Goal: Task Accomplishment & Management: Manage account settings

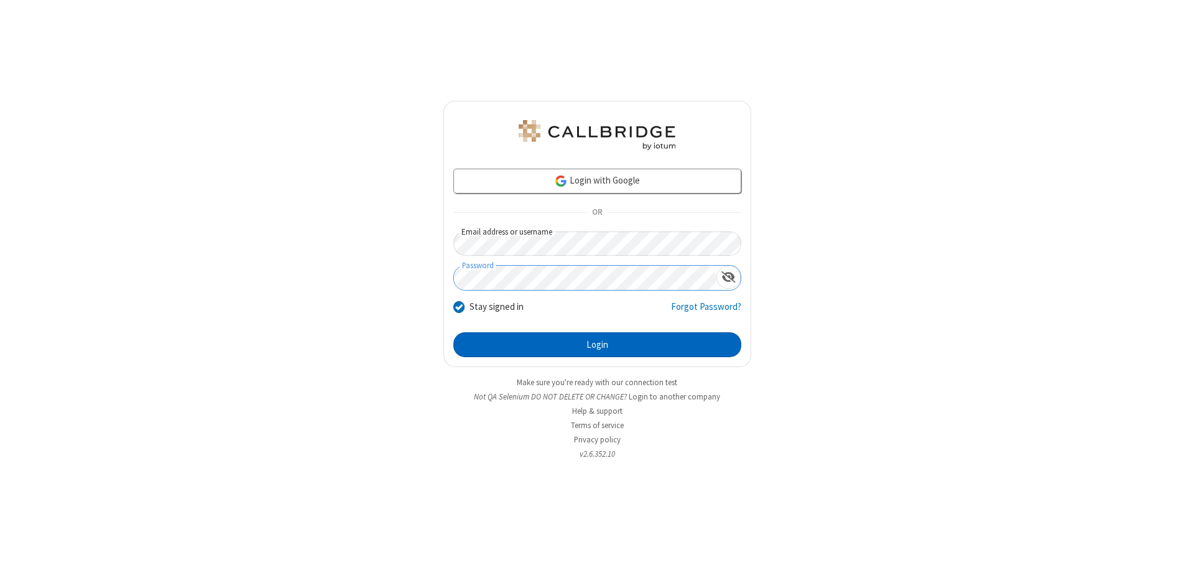
click at [597, 345] on button "Login" at bounding box center [597, 344] width 288 height 25
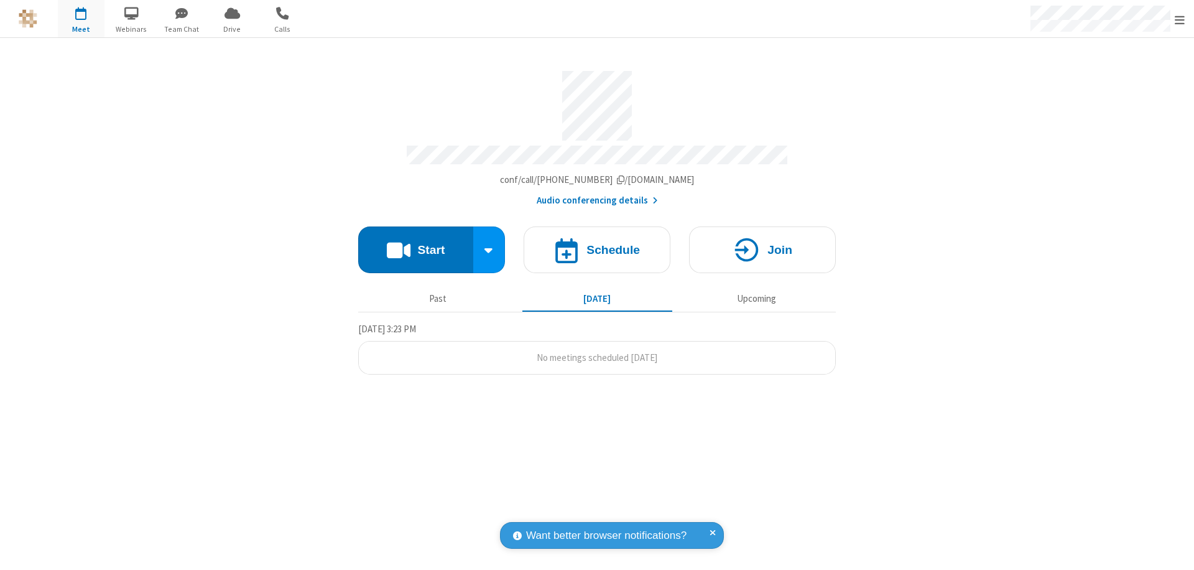
click at [1180, 19] on span "Open menu" at bounding box center [1180, 20] width 10 height 12
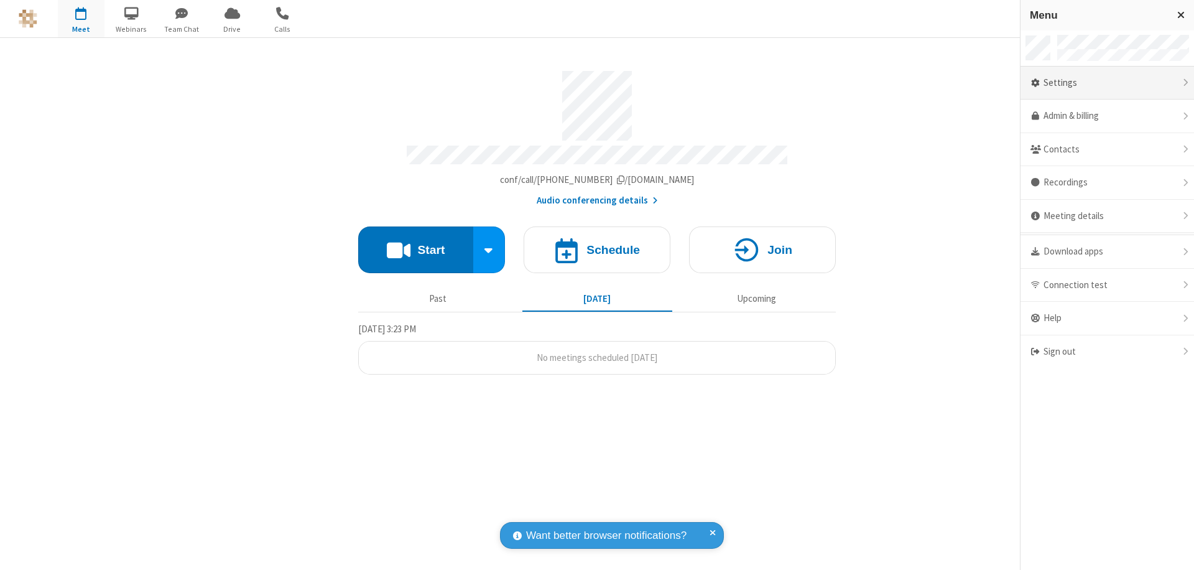
click at [1107, 83] on div "Settings" at bounding box center [1108, 84] width 174 height 34
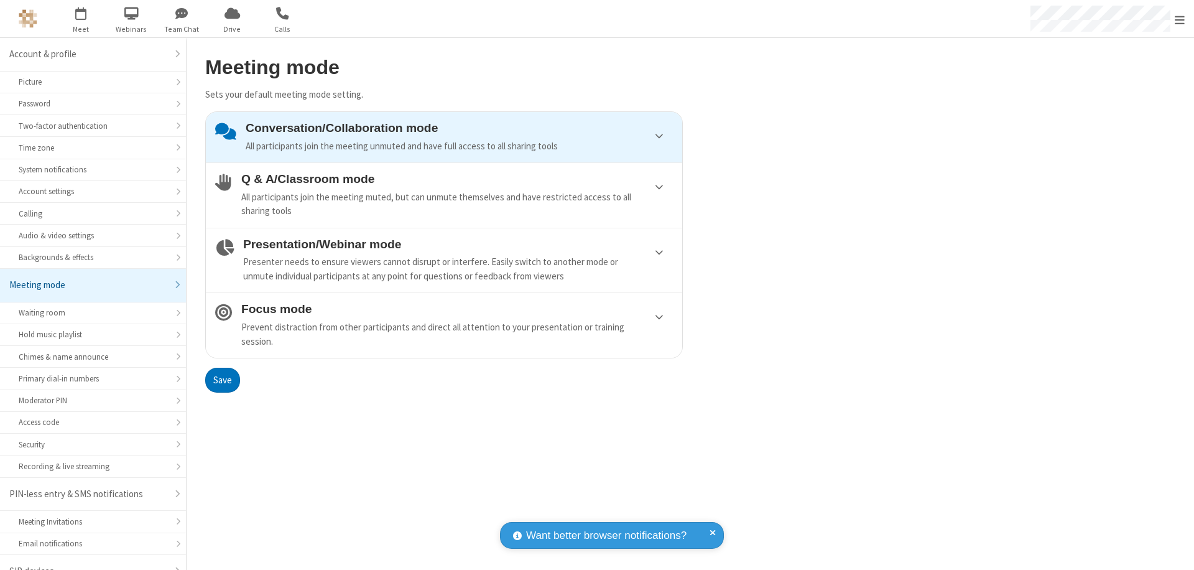
scroll to position [17, 0]
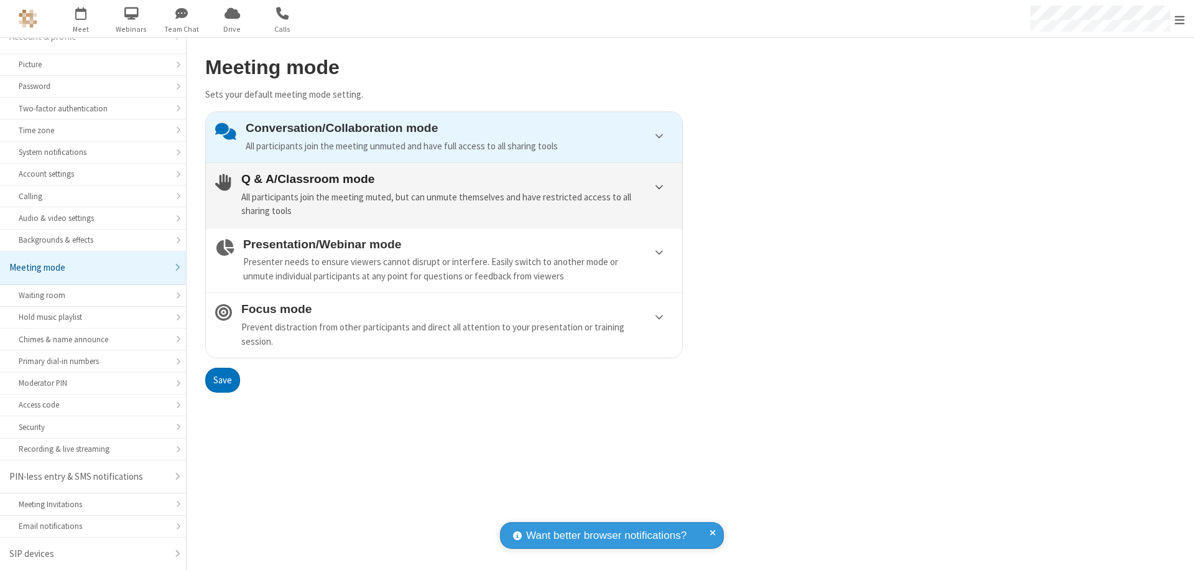
click at [444, 195] on div "All participants join the meeting muted, but can unmute themselves and have res…" at bounding box center [457, 204] width 432 height 28
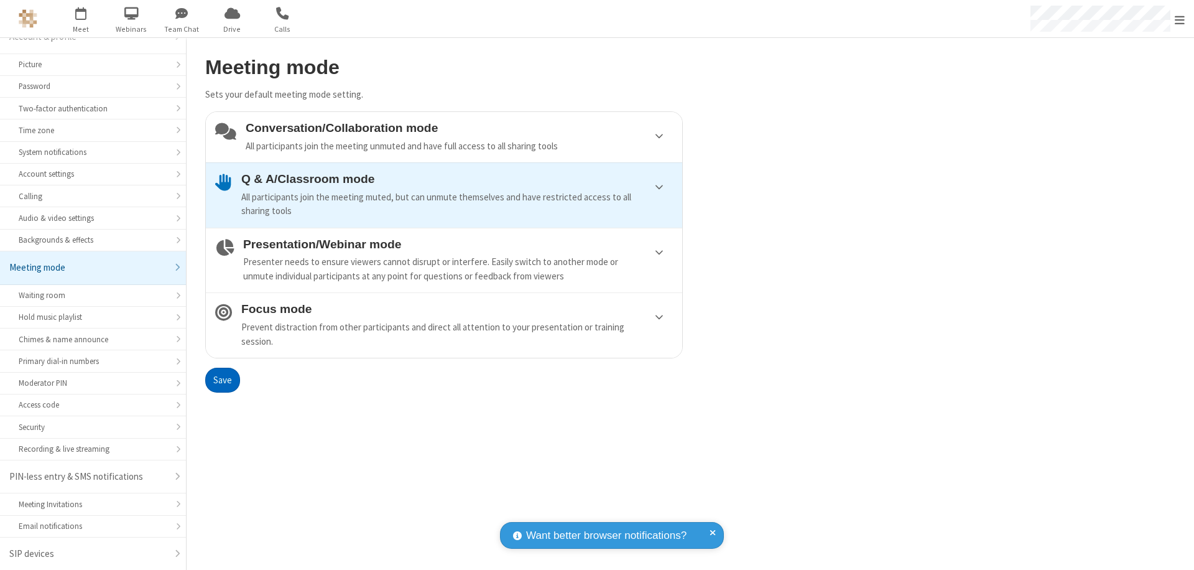
click at [222, 379] on button "Save" at bounding box center [222, 380] width 35 height 25
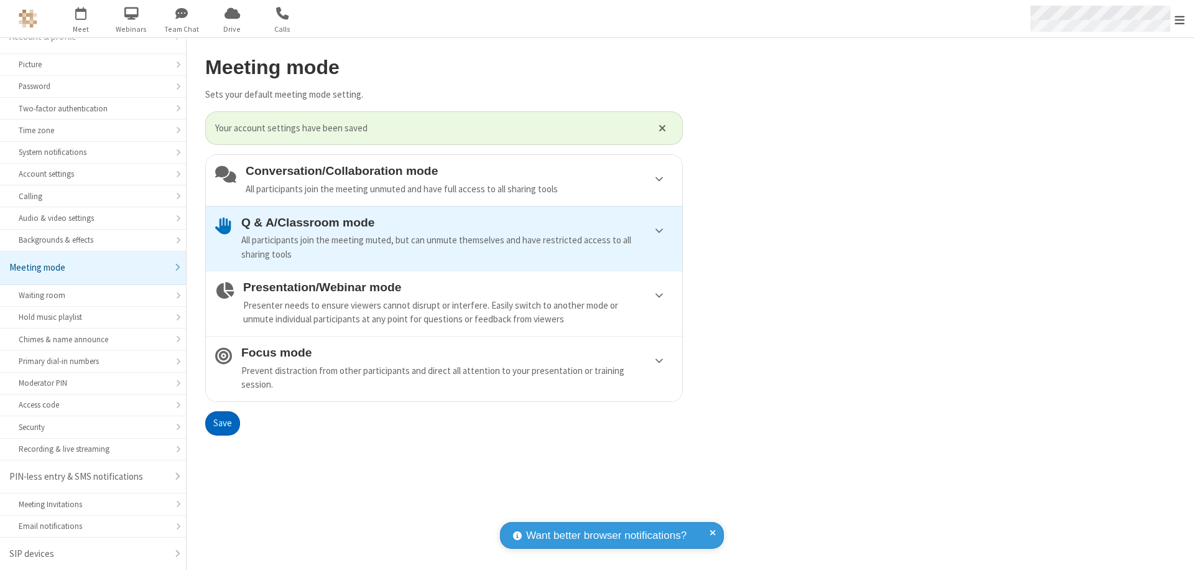
click at [1180, 19] on span "Open menu" at bounding box center [1180, 20] width 10 height 12
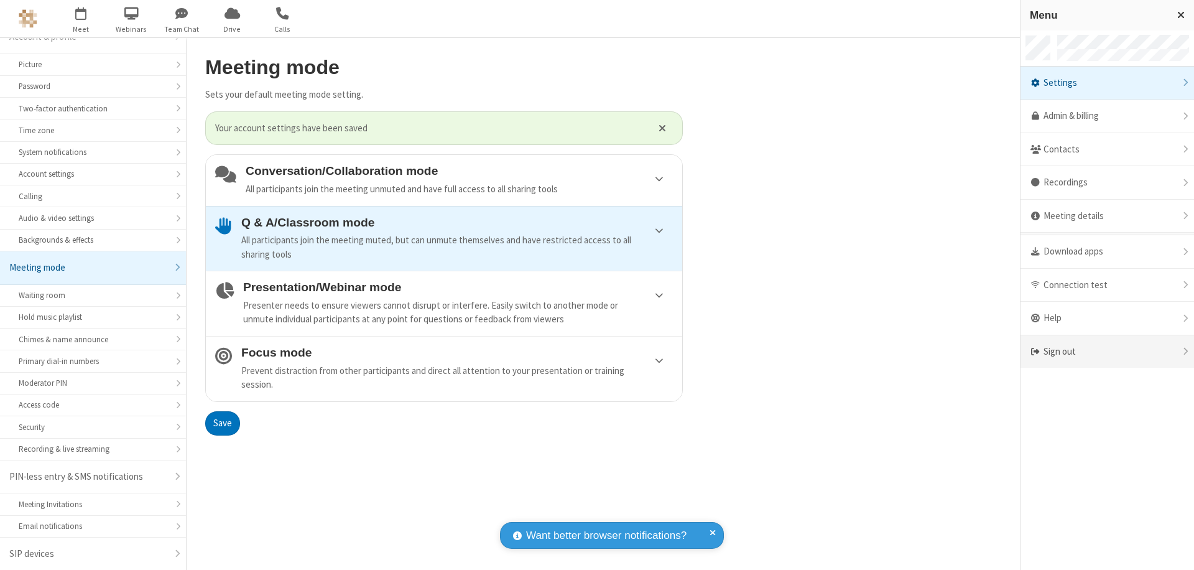
click at [1107, 351] on div "Sign out" at bounding box center [1108, 351] width 174 height 33
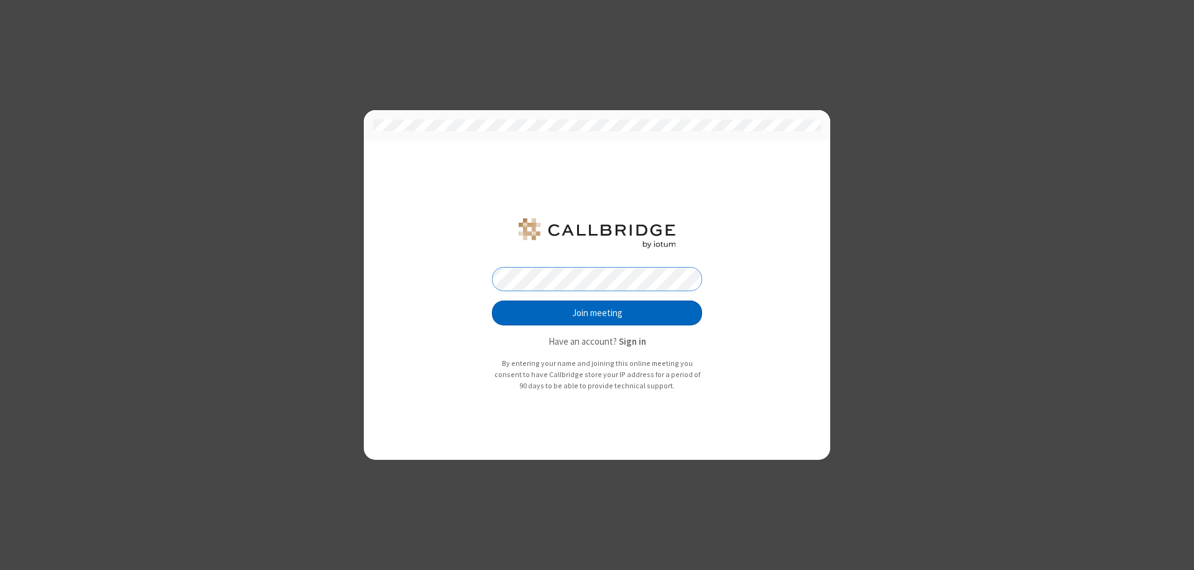
click at [597, 313] on button "Join meeting" at bounding box center [597, 312] width 210 height 25
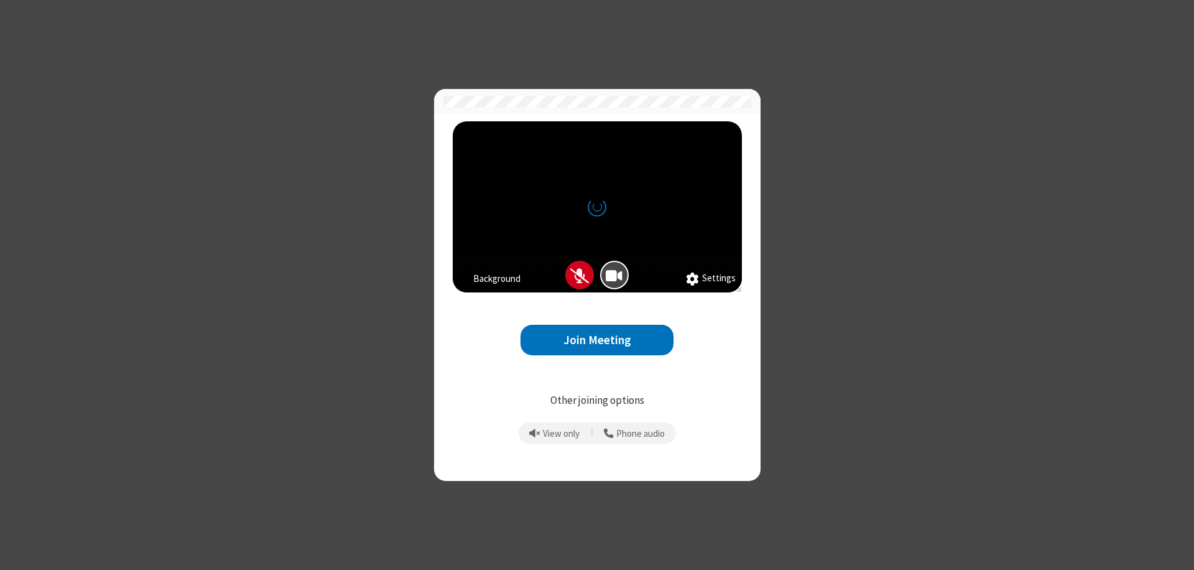
click at [597, 340] on button "Join Meeting" at bounding box center [597, 340] width 153 height 30
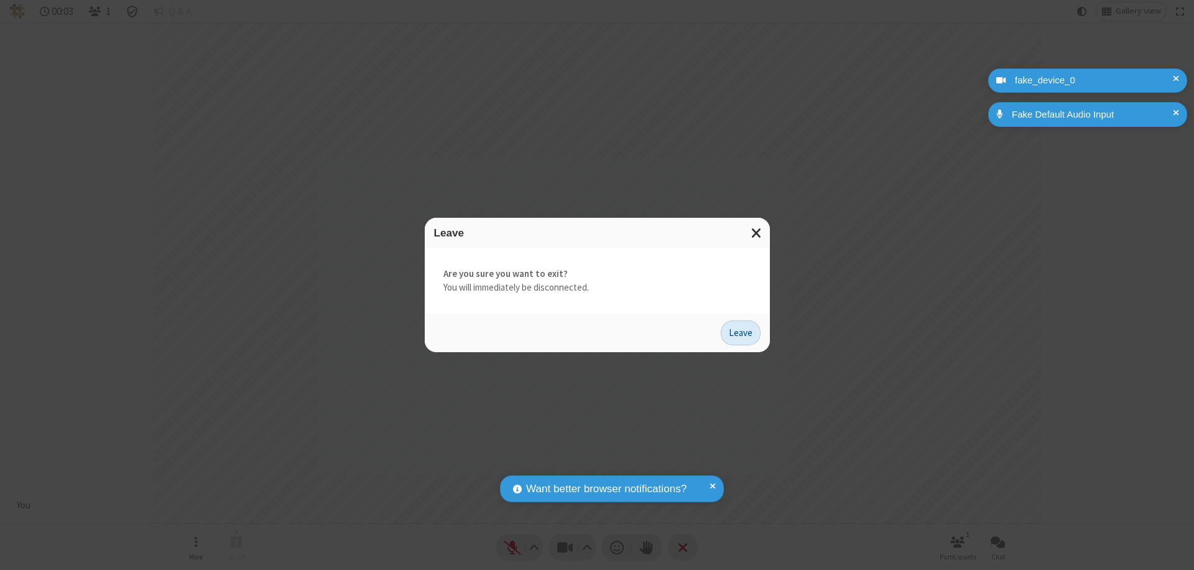
click at [741, 332] on button "Leave" at bounding box center [741, 332] width 40 height 25
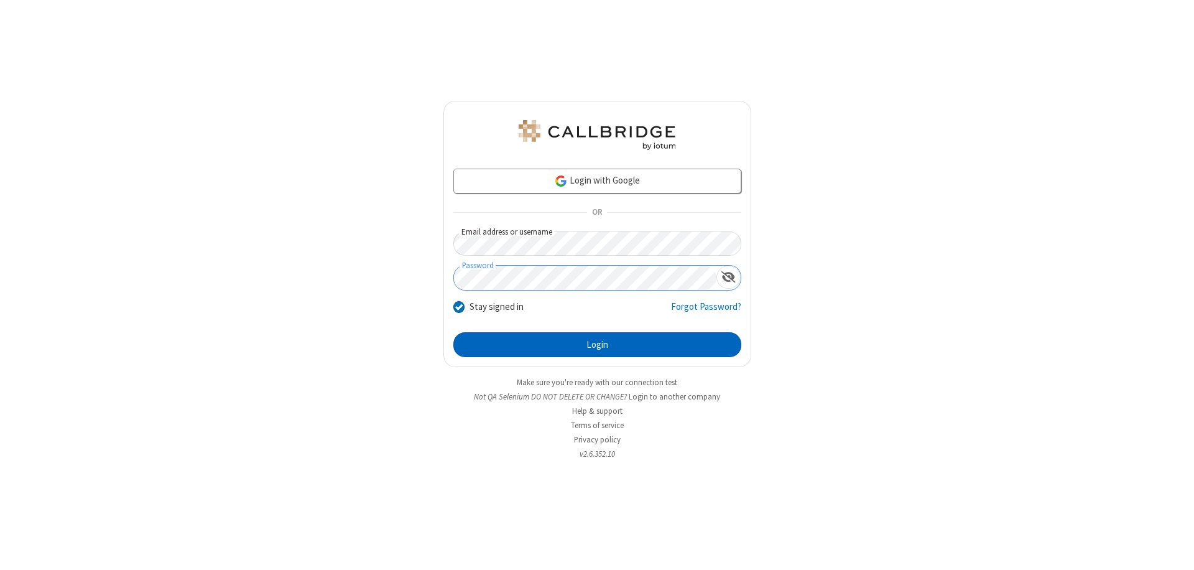
click at [597, 345] on button "Login" at bounding box center [597, 344] width 288 height 25
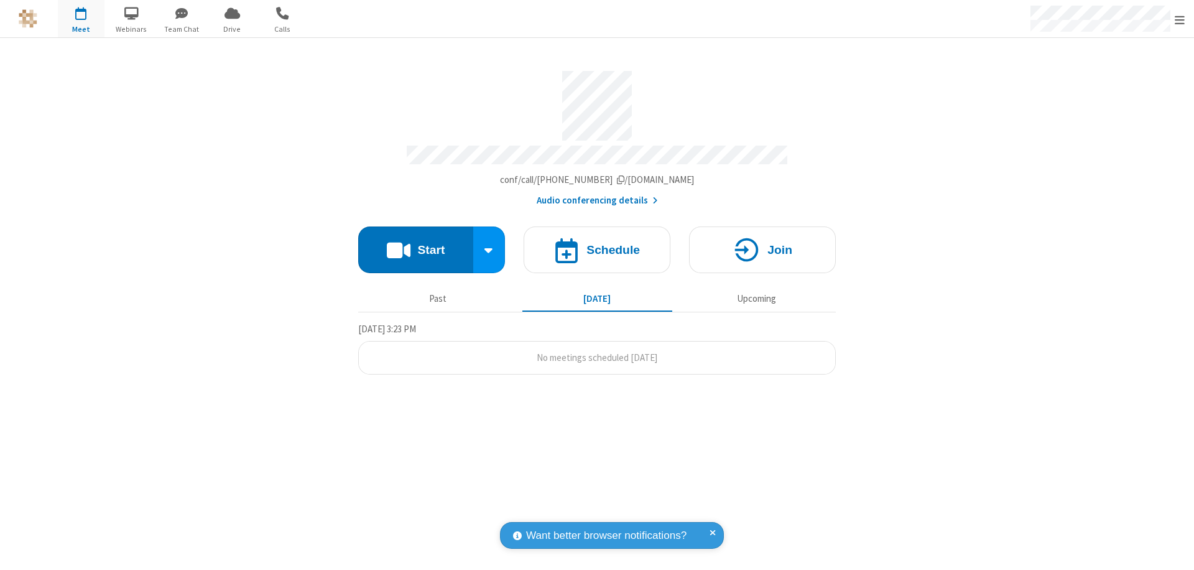
click at [1180, 19] on span "Open menu" at bounding box center [1180, 20] width 10 height 12
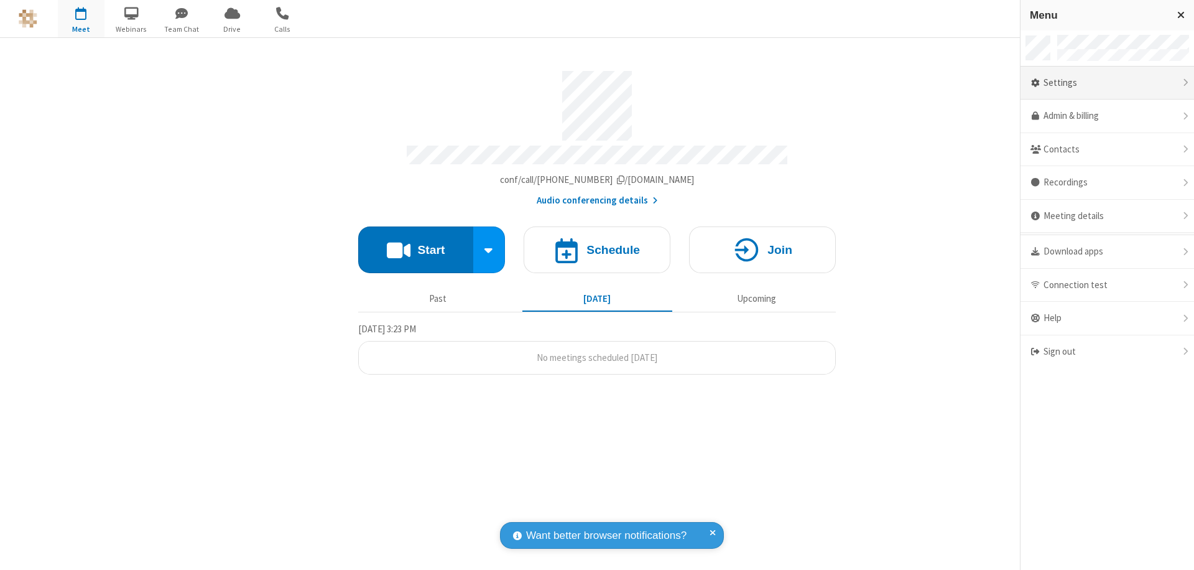
click at [1107, 83] on div "Settings" at bounding box center [1108, 84] width 174 height 34
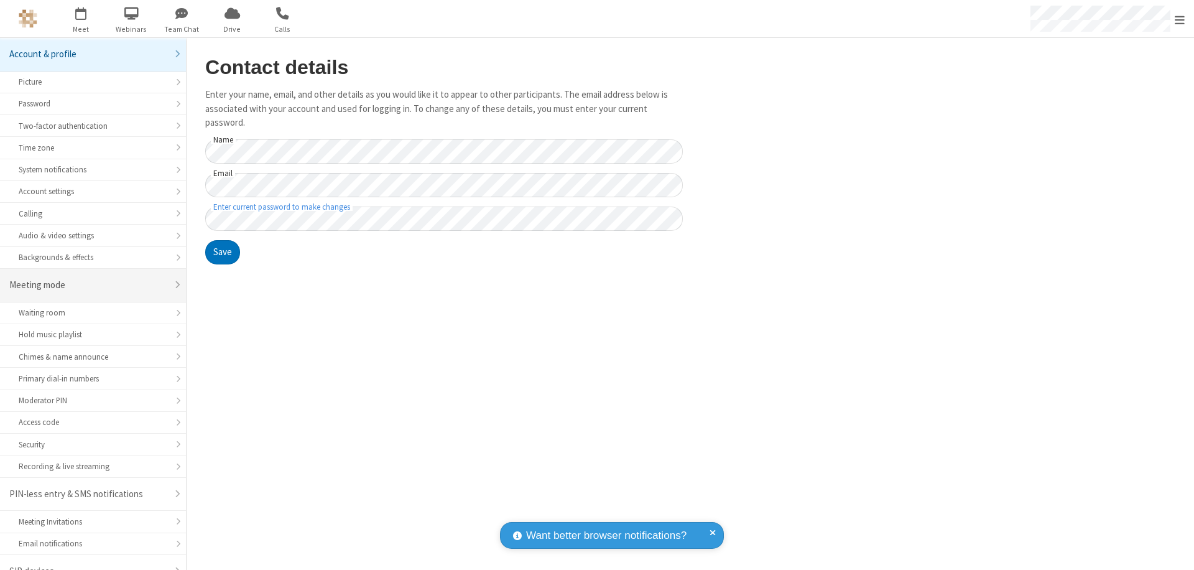
click at [88, 278] on div "Meeting mode" at bounding box center [88, 285] width 158 height 14
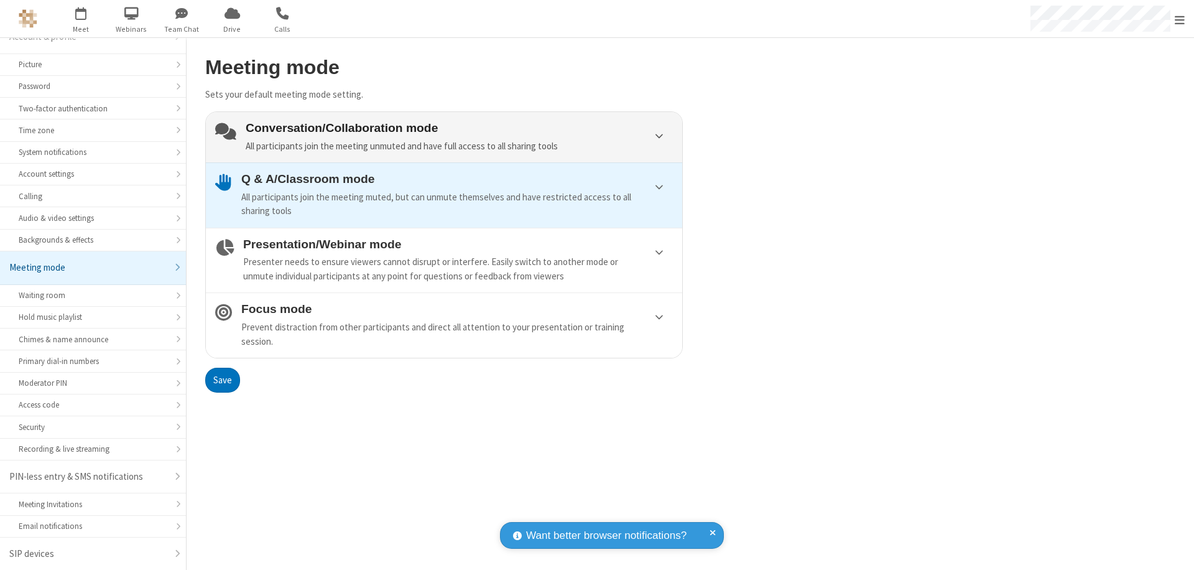
click at [444, 137] on div "Conversation/Collaboration mode All participants join the meeting unmuted and h…" at bounding box center [459, 137] width 427 height 32
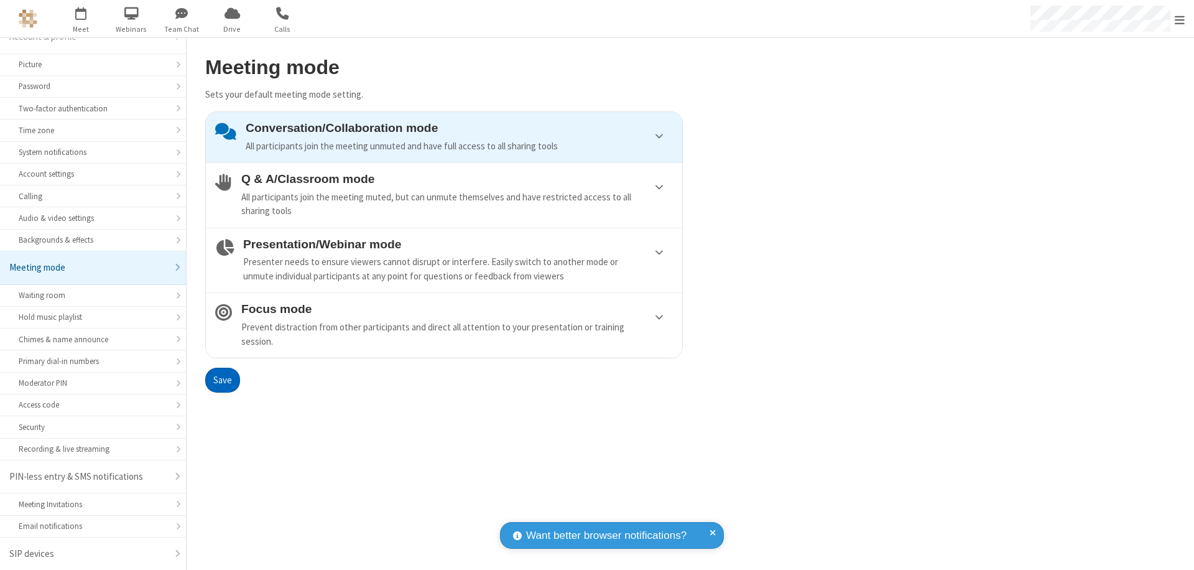
click at [222, 379] on button "Save" at bounding box center [222, 380] width 35 height 25
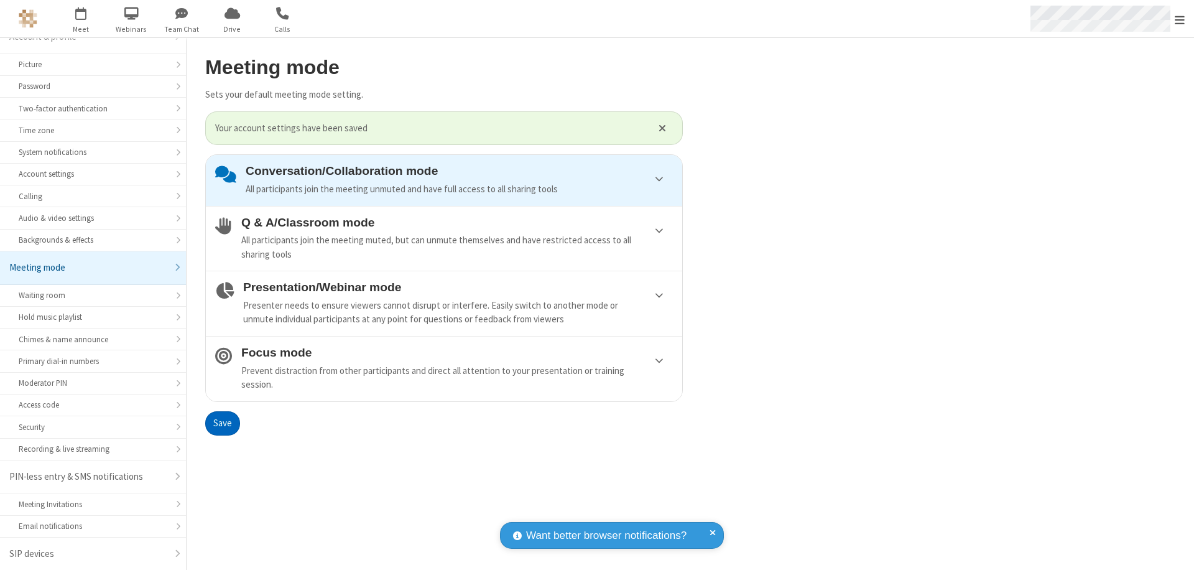
click at [1180, 19] on span "Open menu" at bounding box center [1180, 20] width 10 height 12
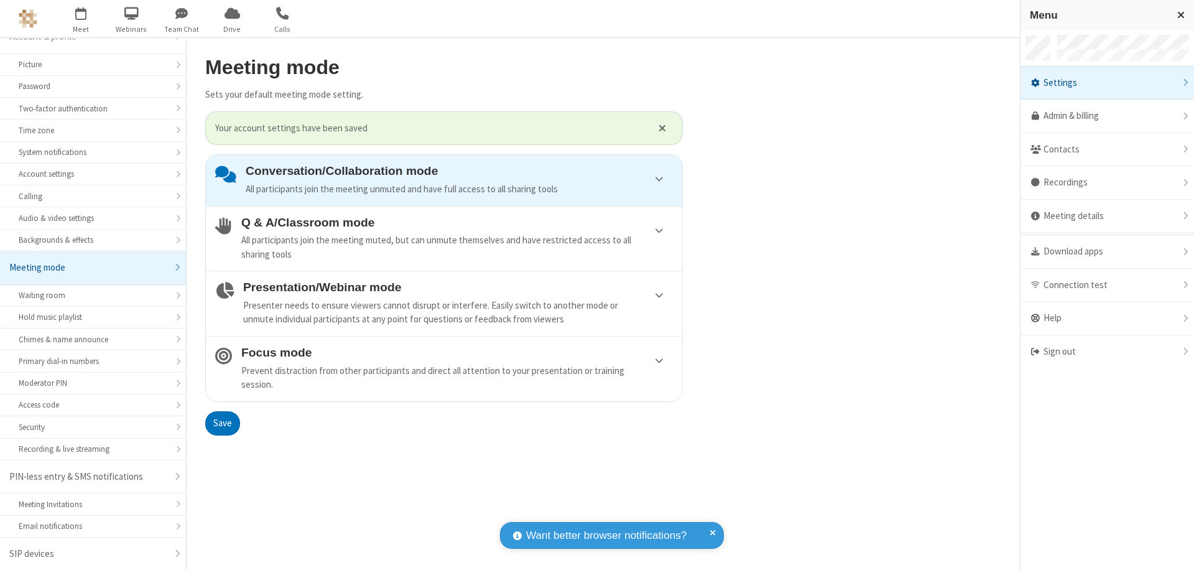
click at [1107, 351] on div "Sign out" at bounding box center [1108, 351] width 174 height 33
